Goal: Communication & Community: Answer question/provide support

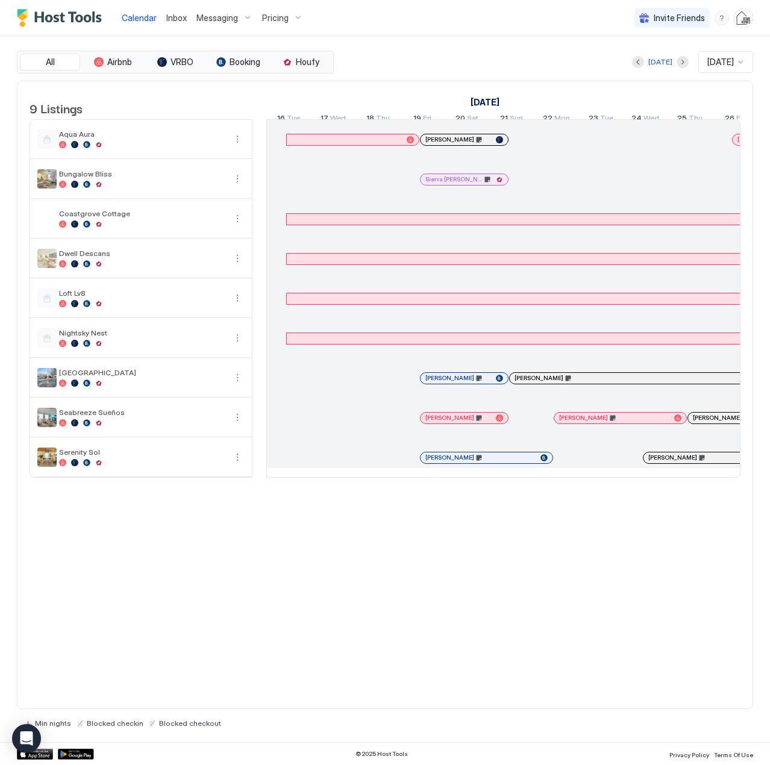
scroll to position [0, 669]
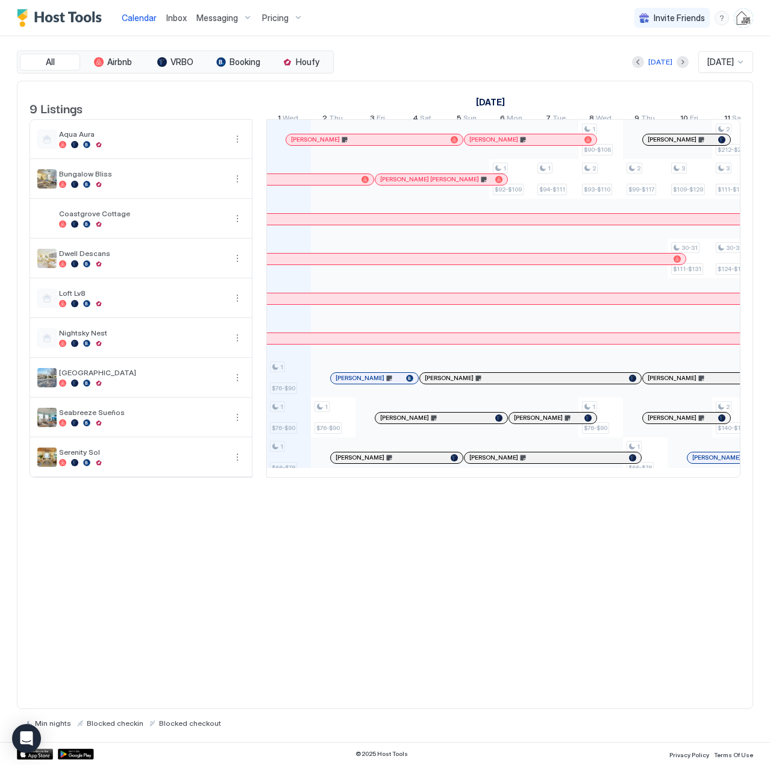
drag, startPoint x: 0, startPoint y: 0, endPoint x: 180, endPoint y: 14, distance: 180.7
click at [180, 14] on span "Inbox" at bounding box center [176, 18] width 20 height 10
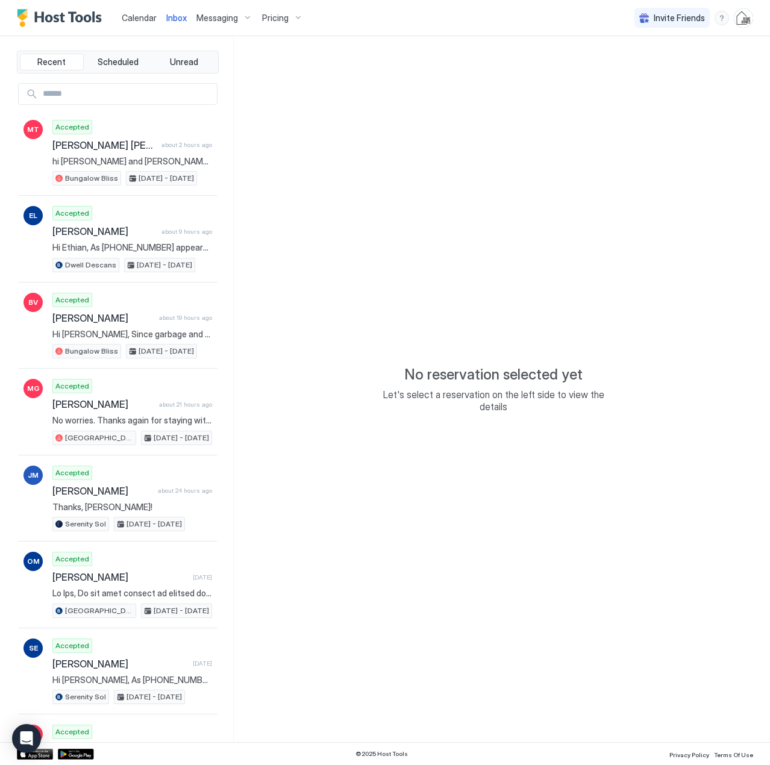
type textarea "*"
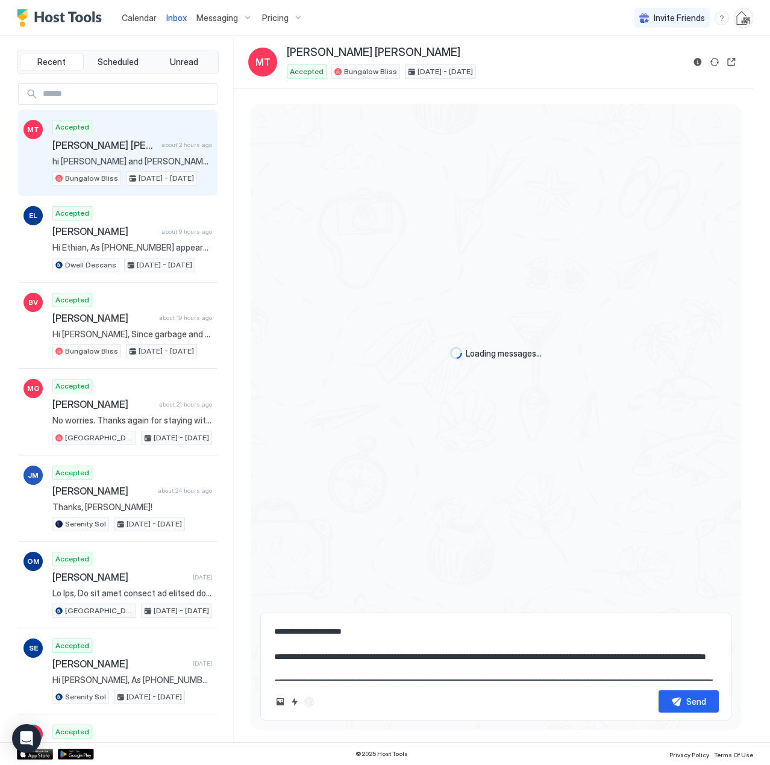
scroll to position [1464, 0]
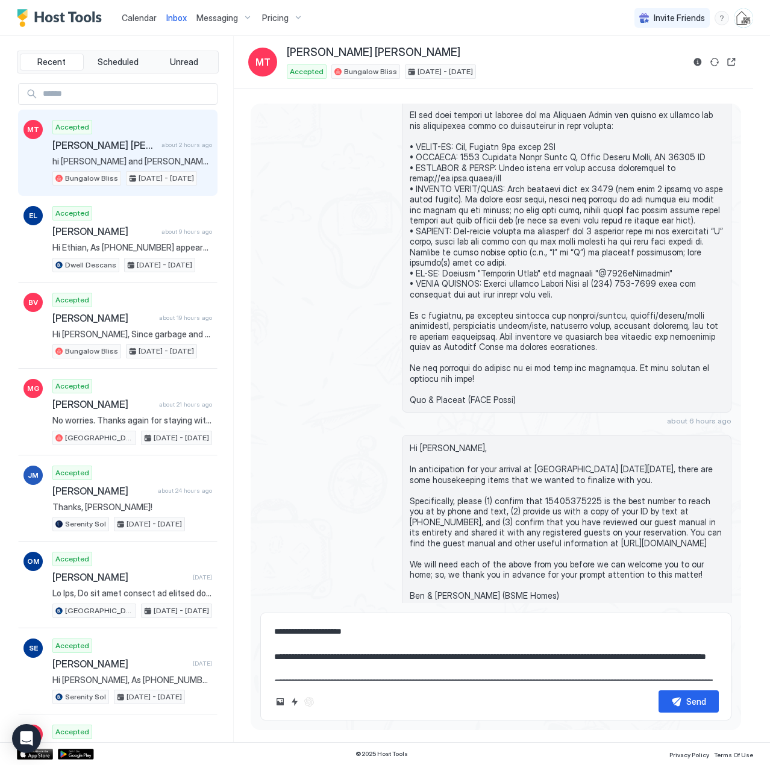
click at [390, 624] on textarea "**********" at bounding box center [496, 650] width 446 height 60
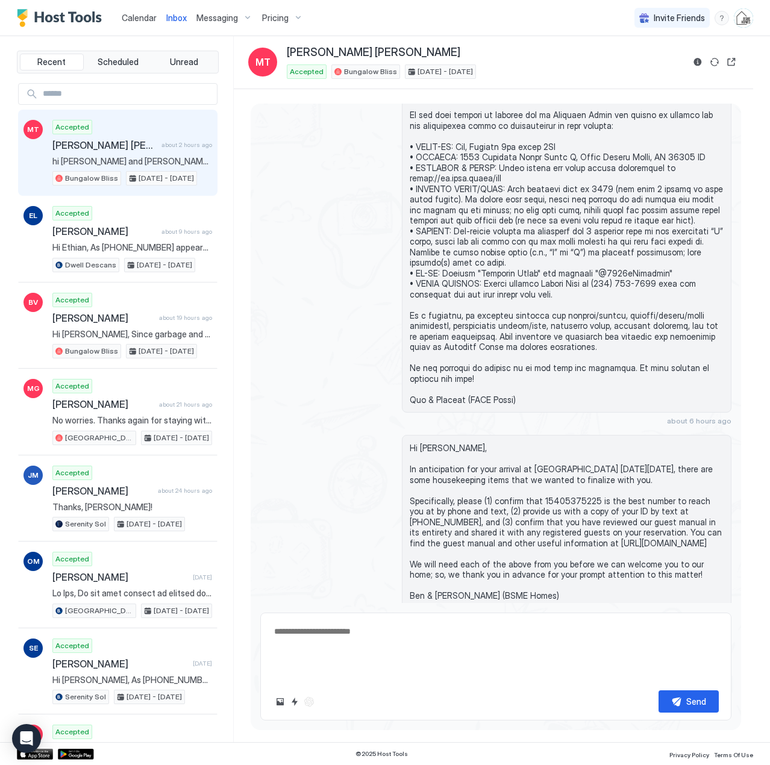
scroll to position [1426, 0]
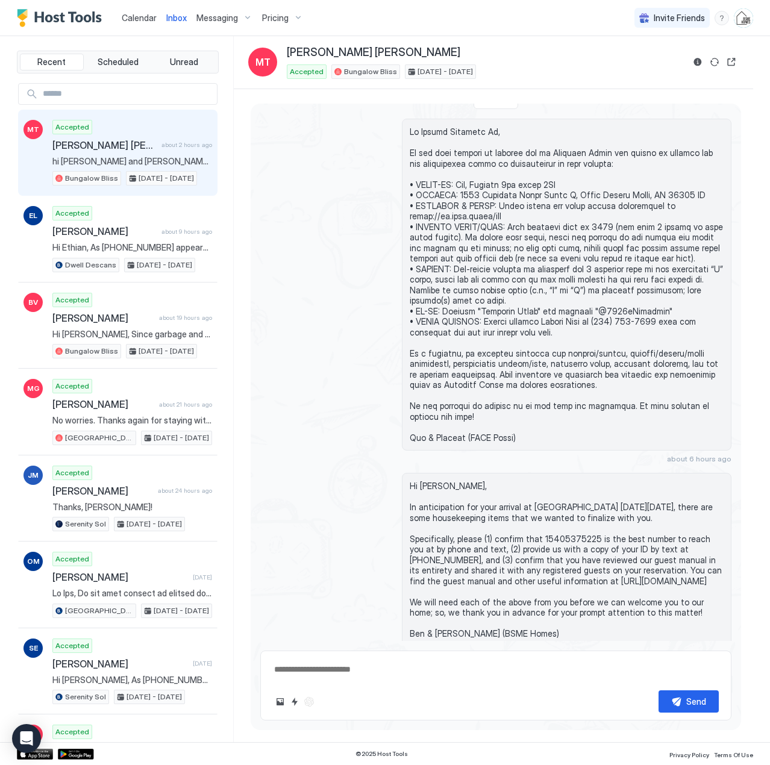
click at [81, 98] on input "Input Field" at bounding box center [127, 94] width 179 height 20
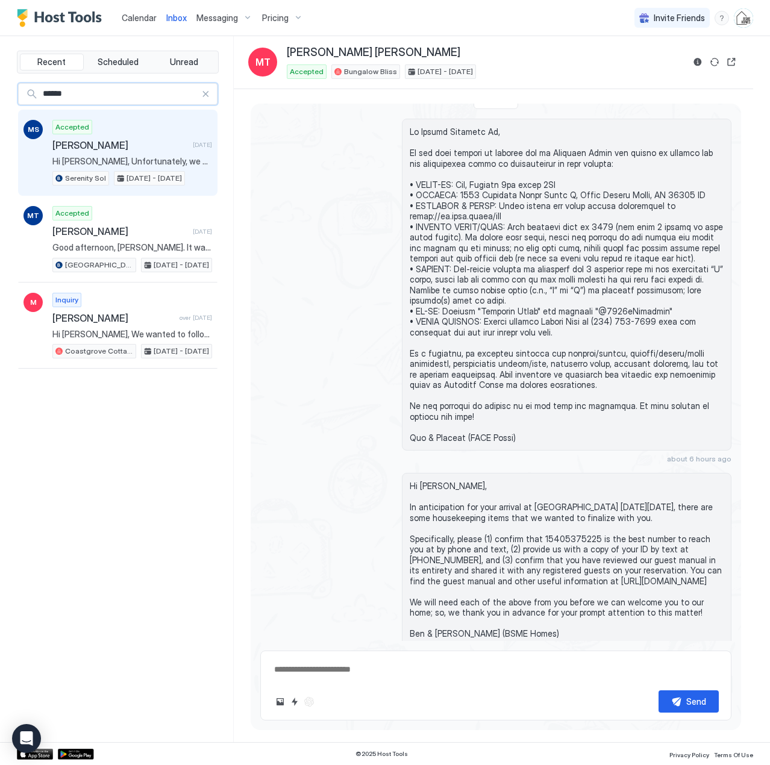
type input "******"
click at [96, 153] on div "Accepted [PERSON_NAME] [DATE] Hi [PERSON_NAME], Unfortunately, we do not use Si…" at bounding box center [132, 153] width 160 height 66
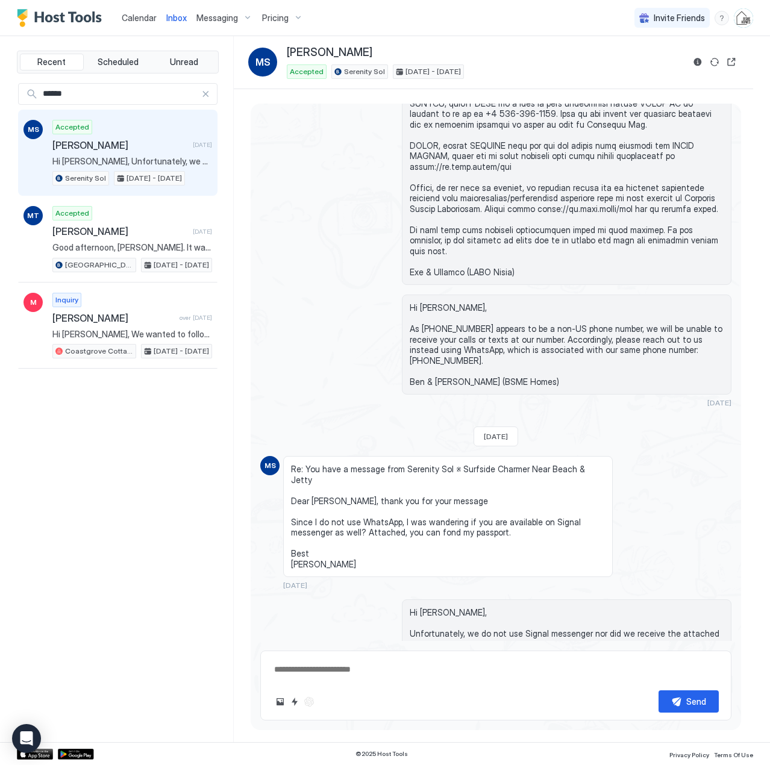
scroll to position [57, 0]
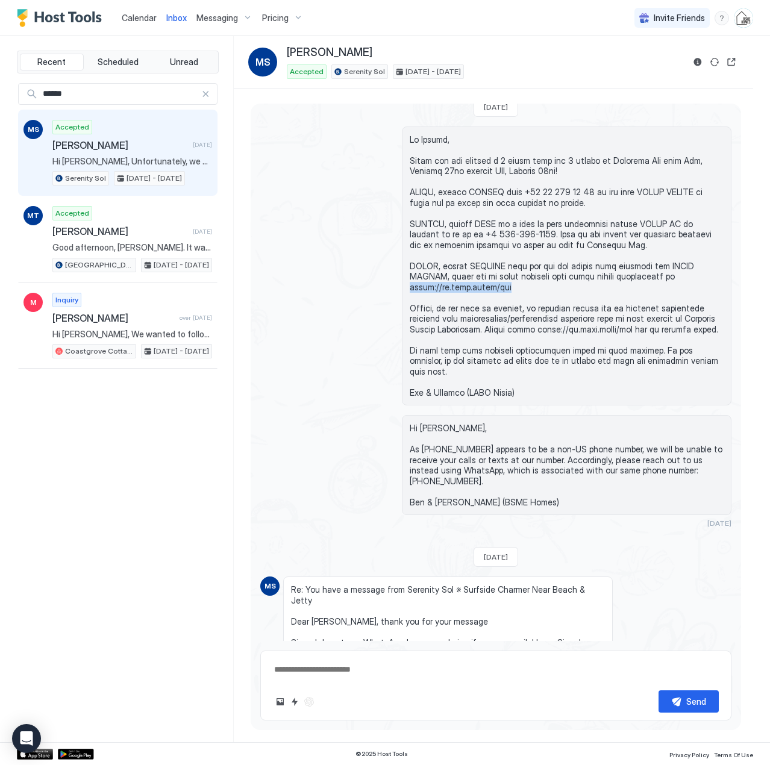
drag, startPoint x: 507, startPoint y: 287, endPoint x: 408, endPoint y: 286, distance: 98.8
click at [410, 286] on span at bounding box center [567, 266] width 314 height 264
copy span "[URL][DOMAIN_NAME]"
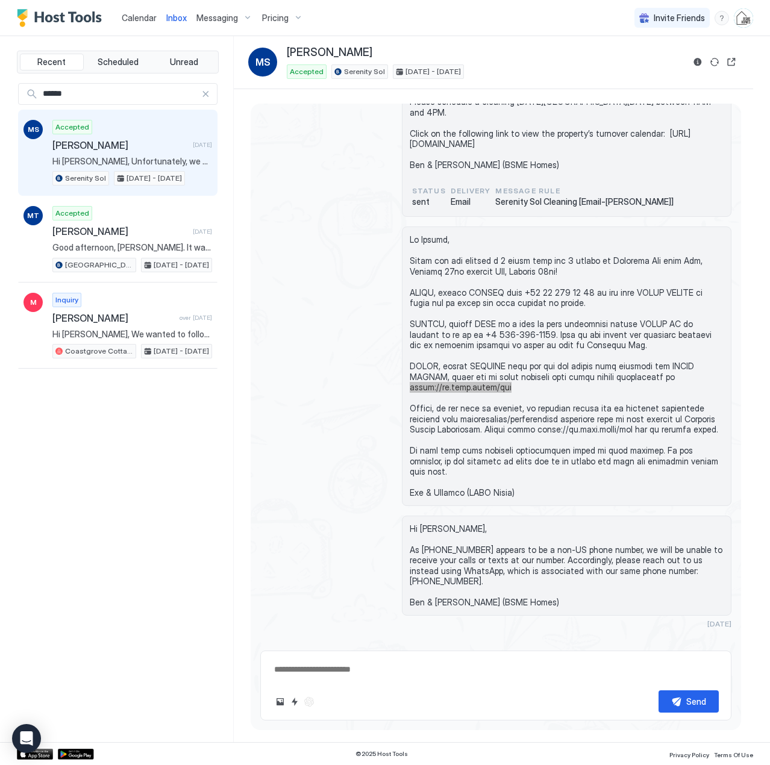
scroll to position [542, 0]
